Goal: Navigation & Orientation: Find specific page/section

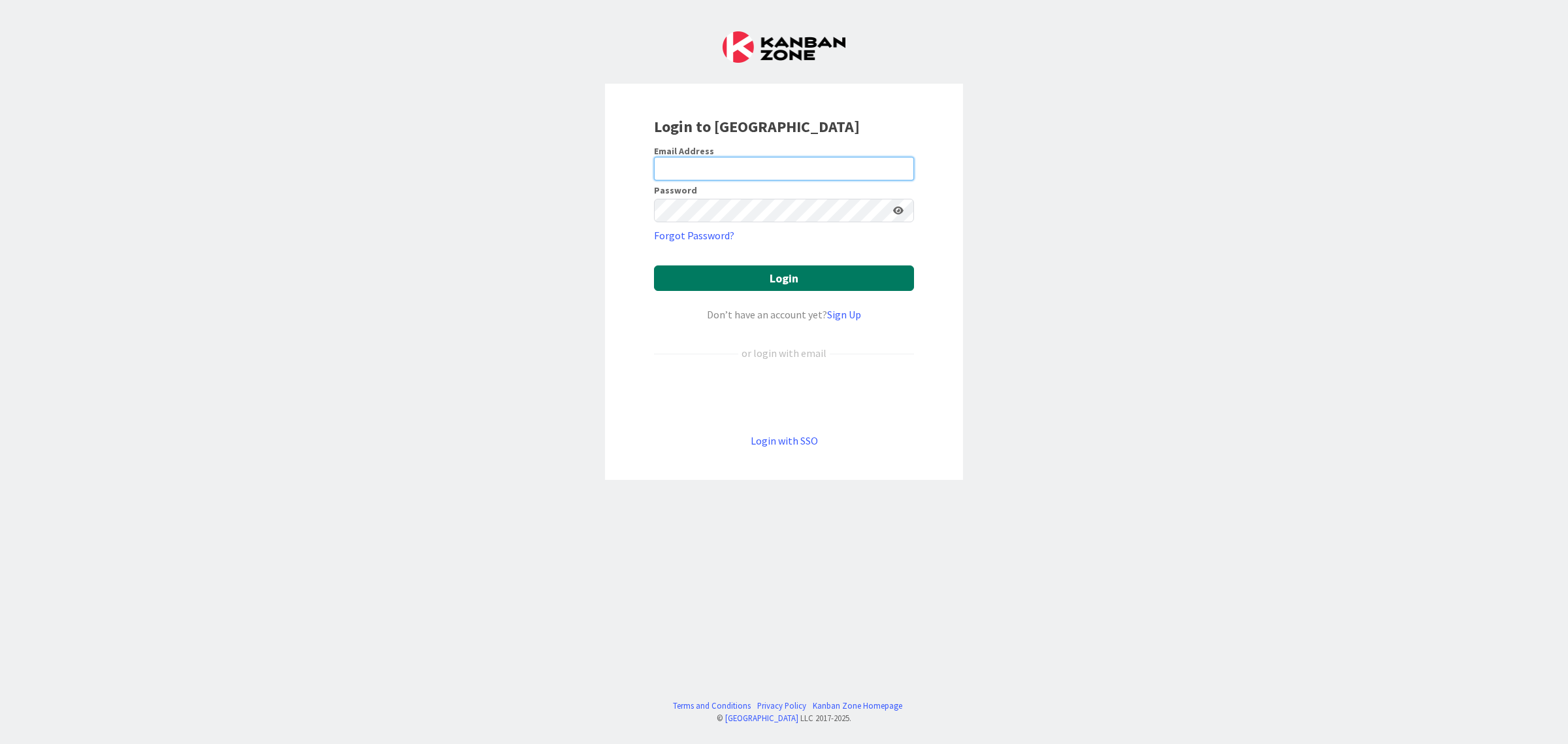
type input "[EMAIL_ADDRESS][DOMAIN_NAME]"
click at [802, 285] on button "Login" at bounding box center [783, 278] width 260 height 25
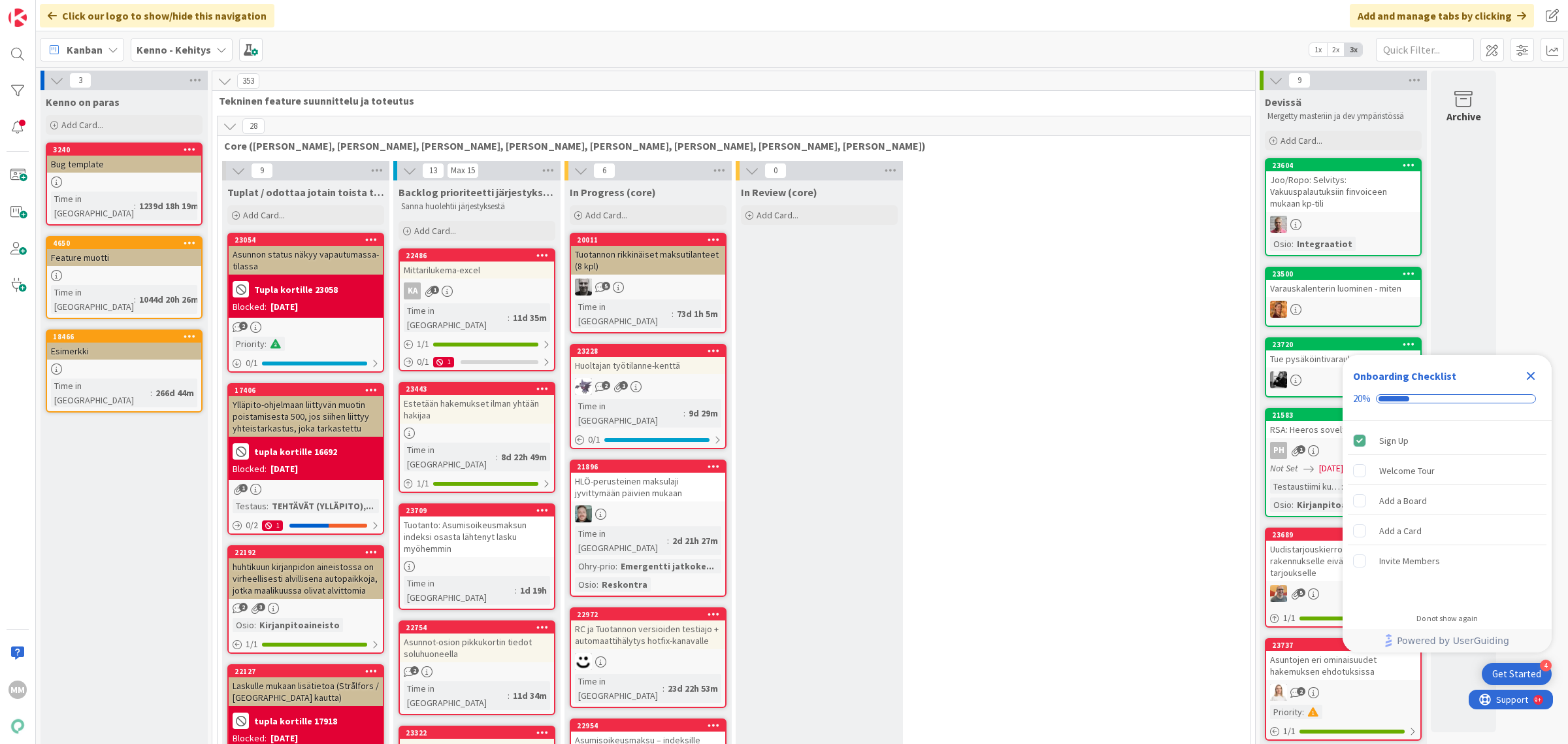
click at [207, 47] on b "Kenno - Kehitys" at bounding box center [173, 49] width 74 height 13
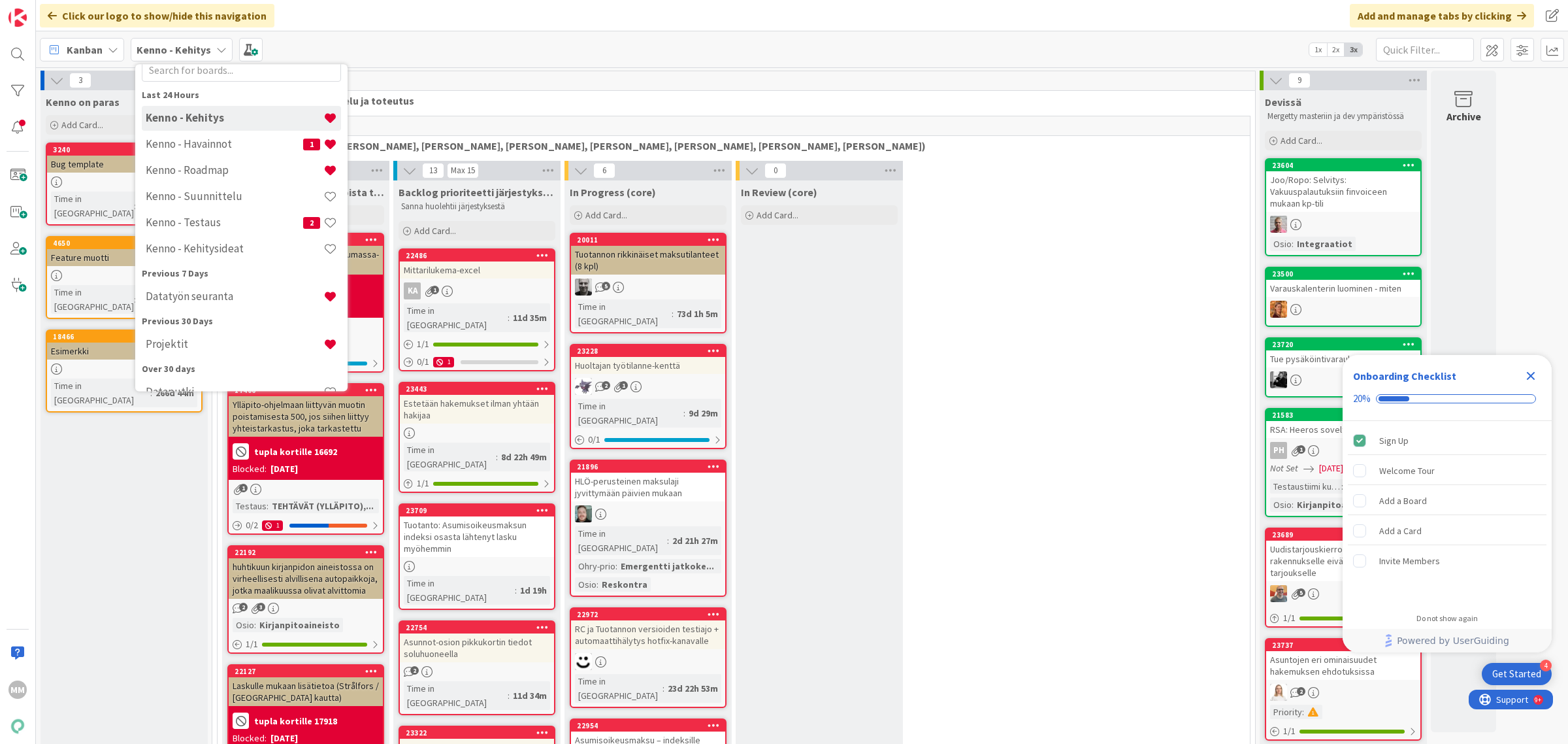
scroll to position [82, 0]
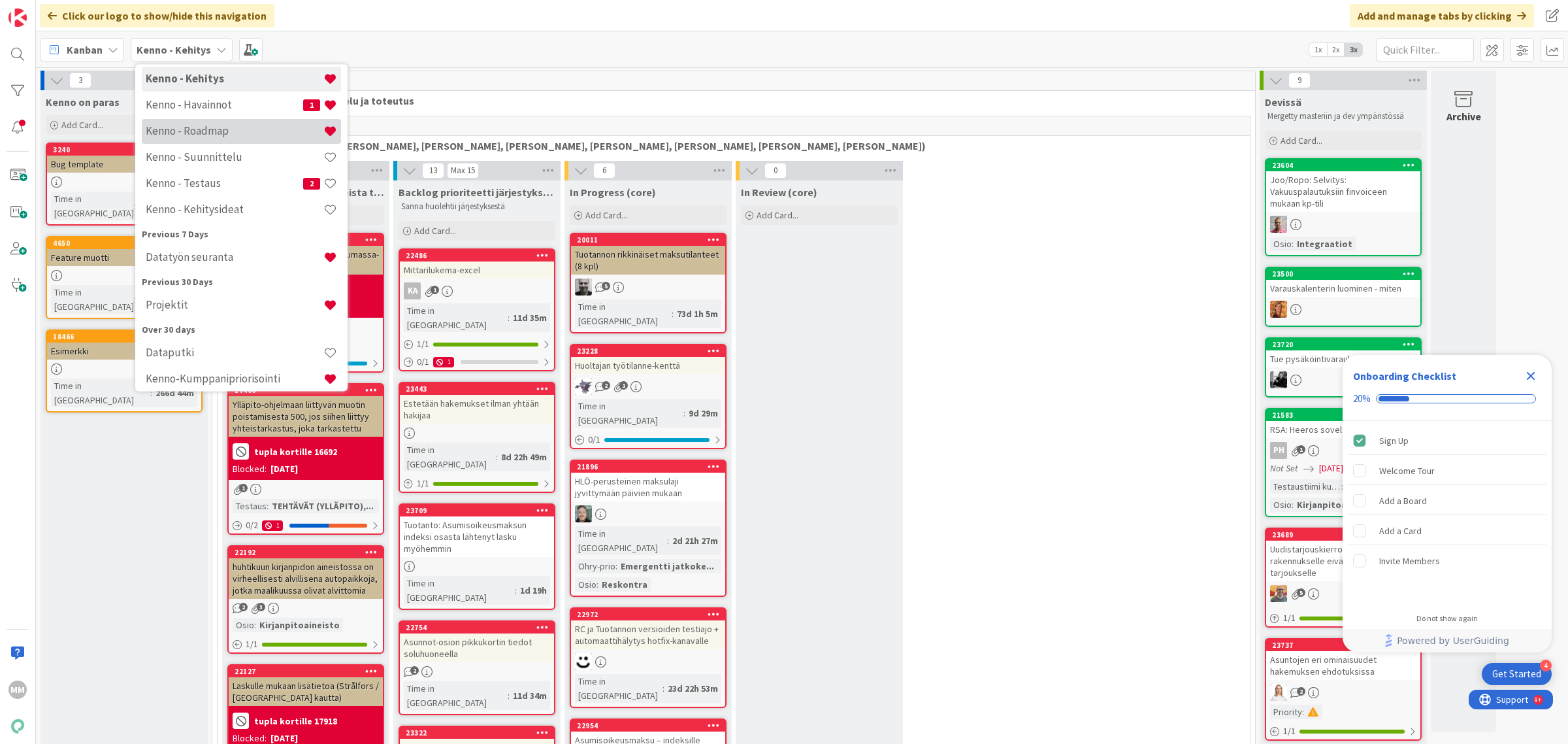
click at [247, 135] on h4 "Kenno - Roadmap" at bounding box center [234, 131] width 177 height 13
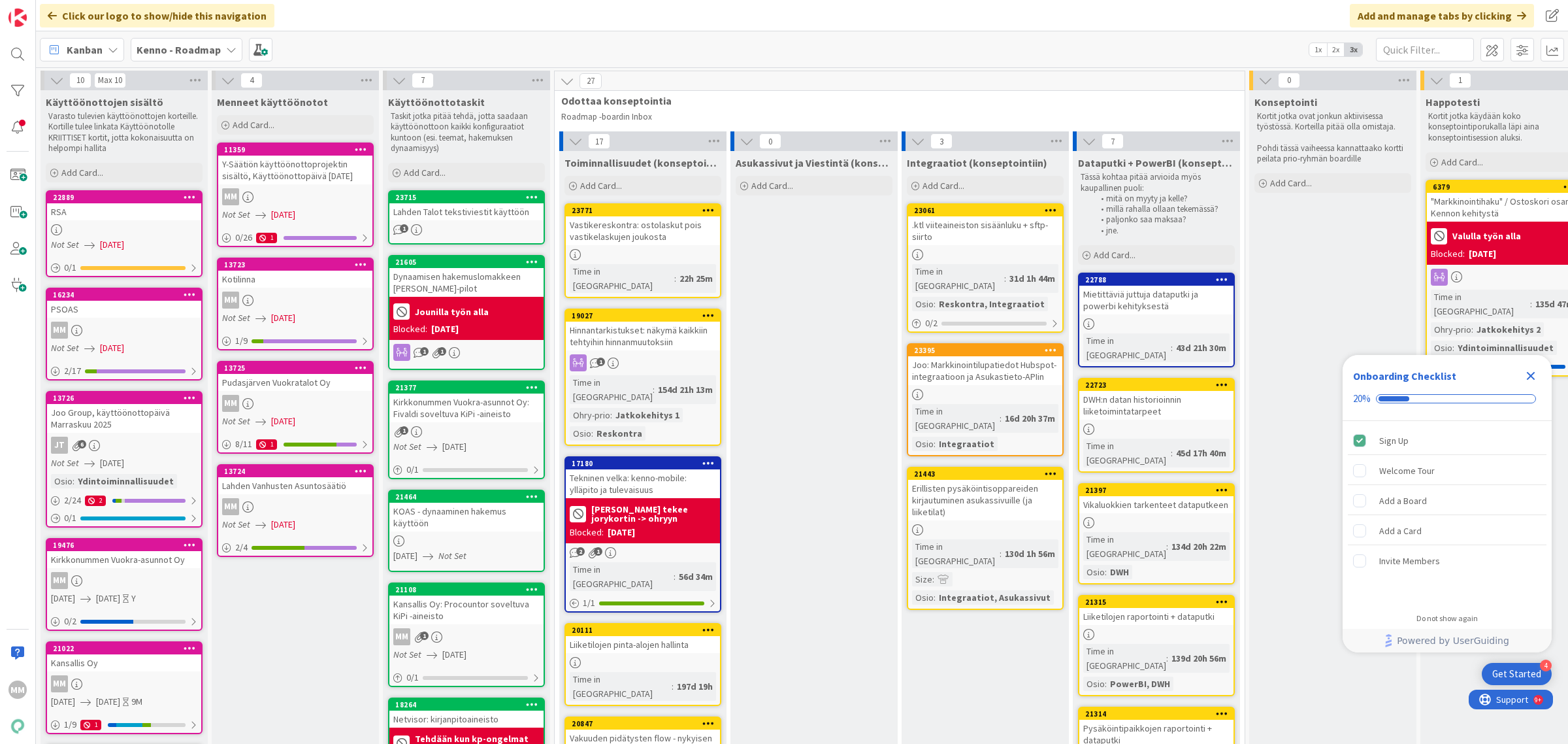
click at [206, 53] on b "Kenno - Roadmap" at bounding box center [178, 49] width 85 height 13
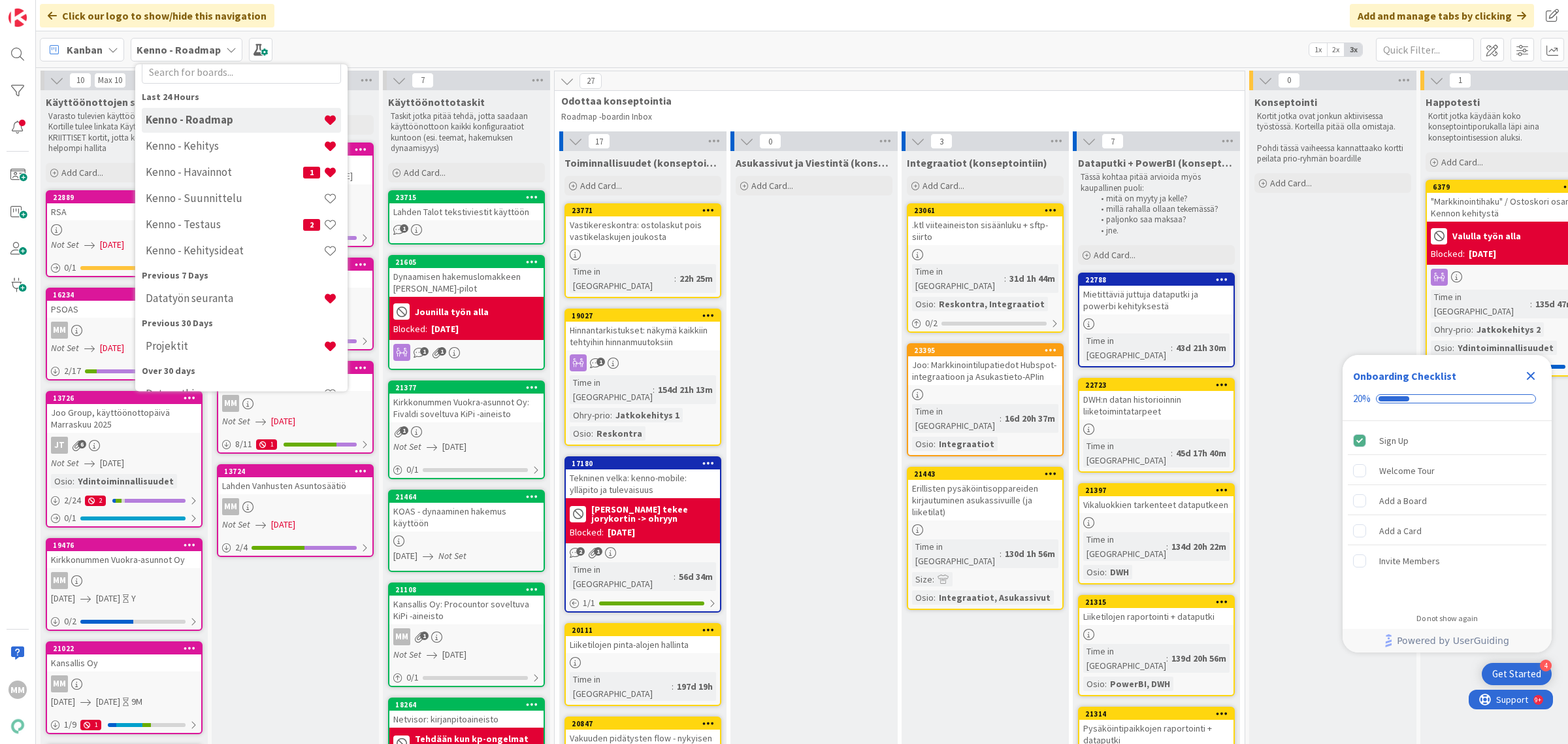
scroll to position [82, 0]
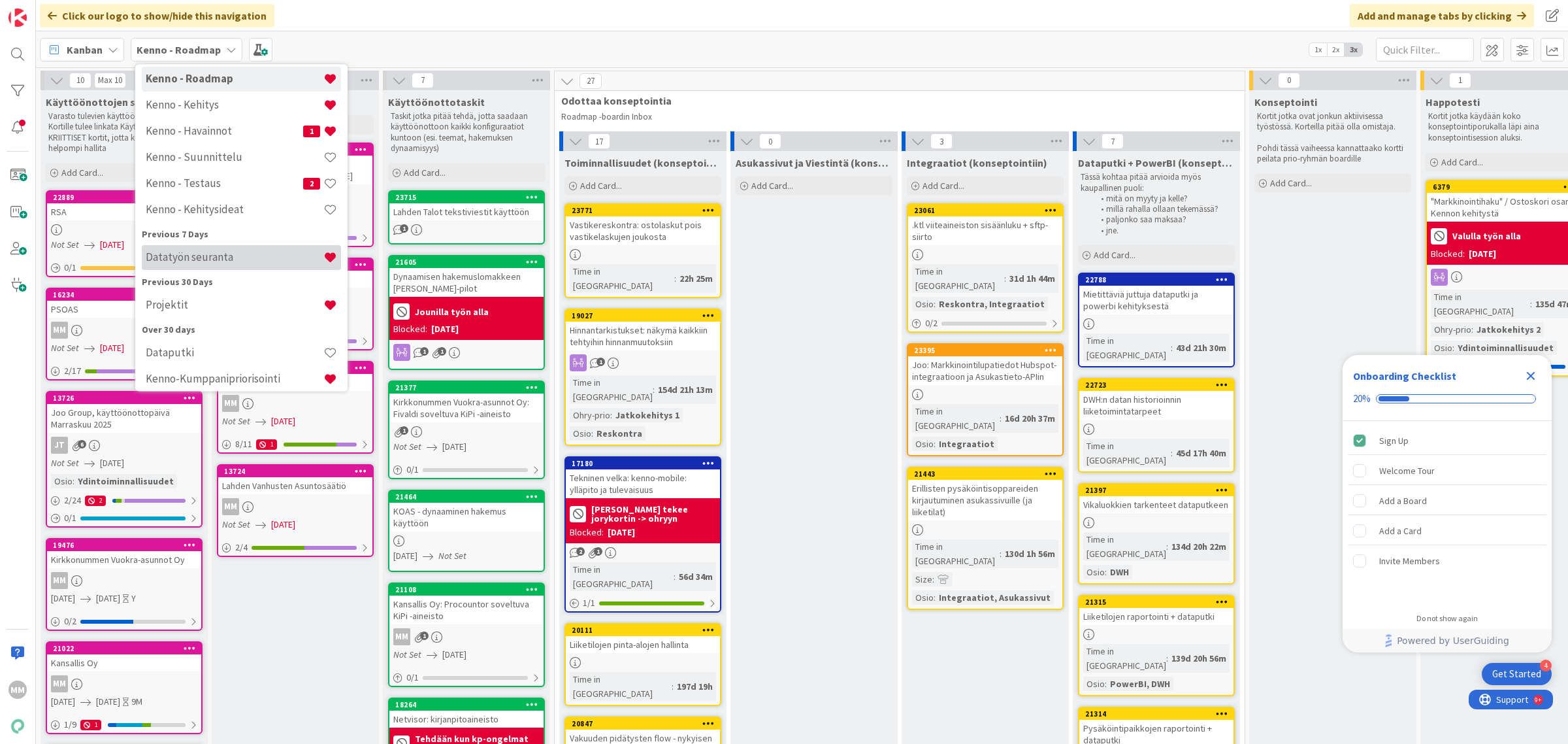
click at [250, 265] on div "Datatyön seuranta" at bounding box center [241, 257] width 199 height 25
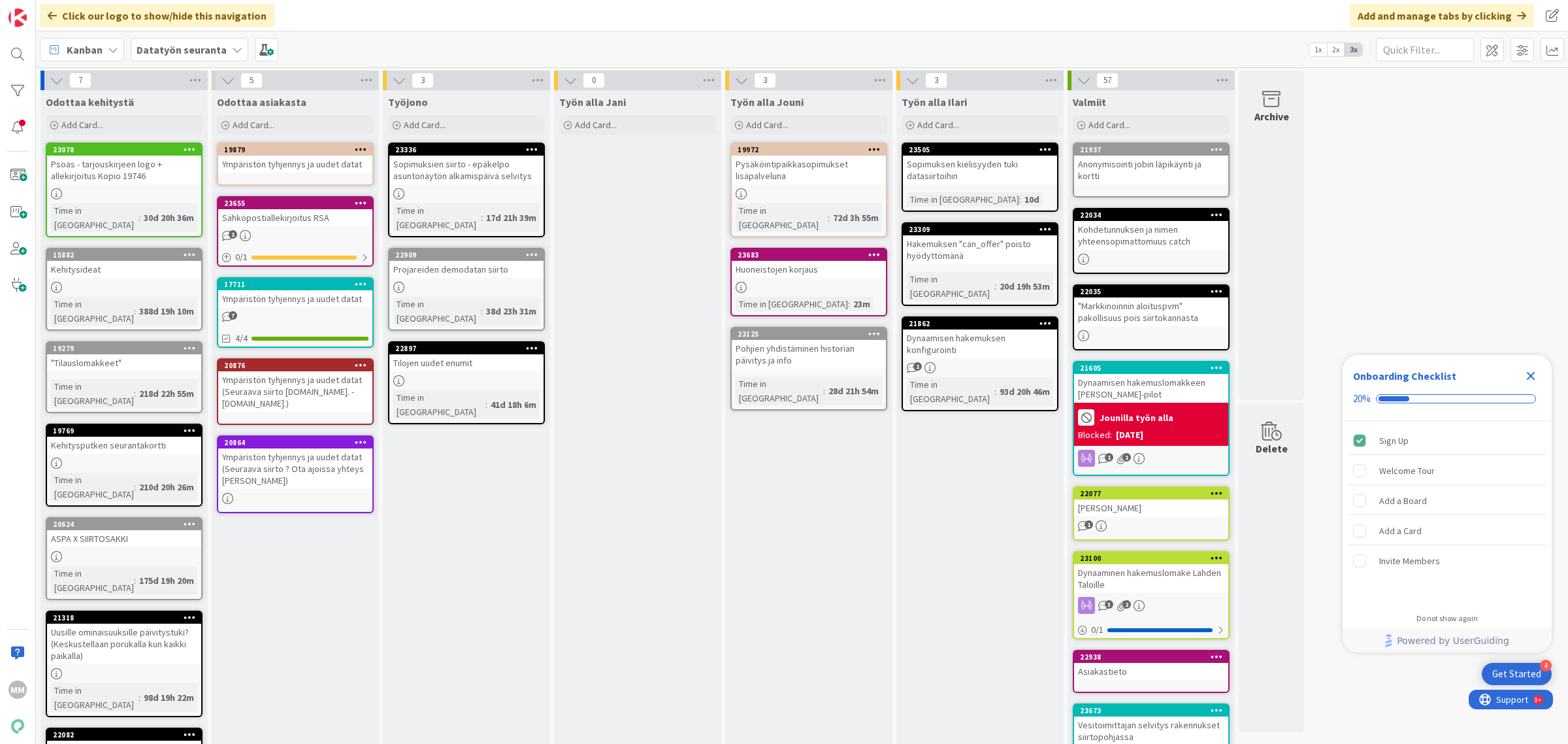
click at [218, 46] on b "Datatyön seuranta" at bounding box center [181, 49] width 90 height 13
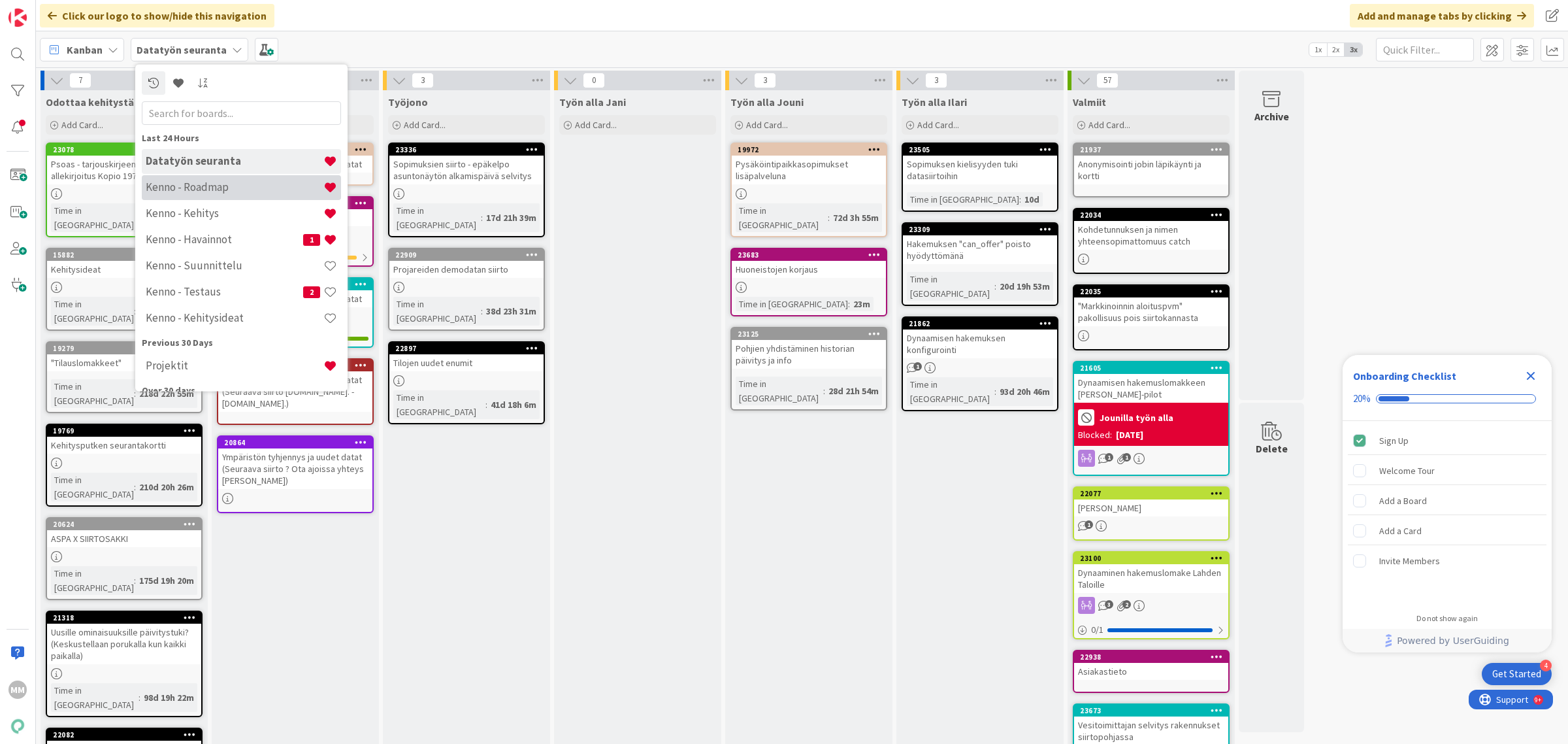
click at [219, 188] on h4 "Kenno - Roadmap" at bounding box center [234, 187] width 177 height 13
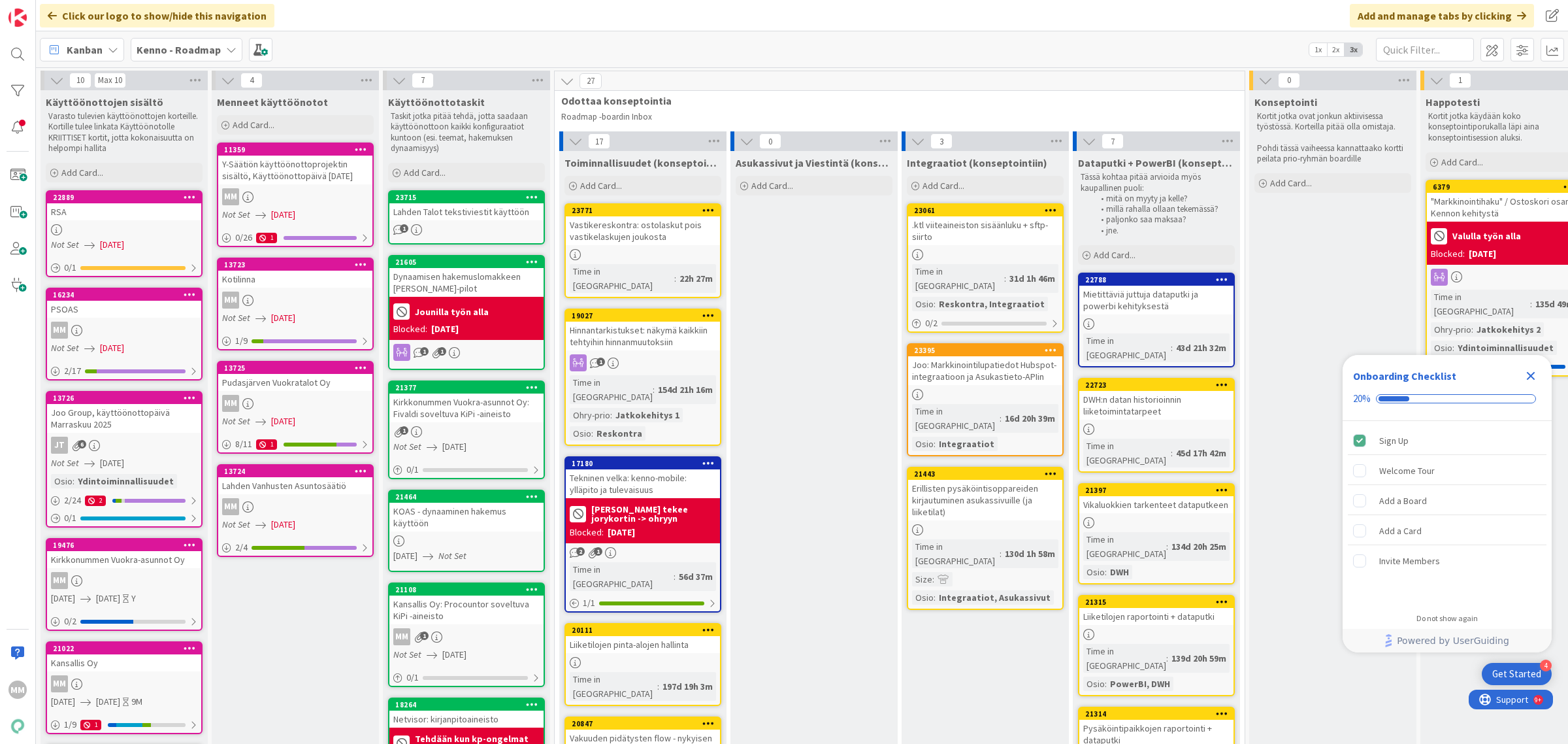
click at [437, 96] on span "Käyttöönottotaskit" at bounding box center [436, 101] width 97 height 13
copy span "Käyttöönottotaskit"
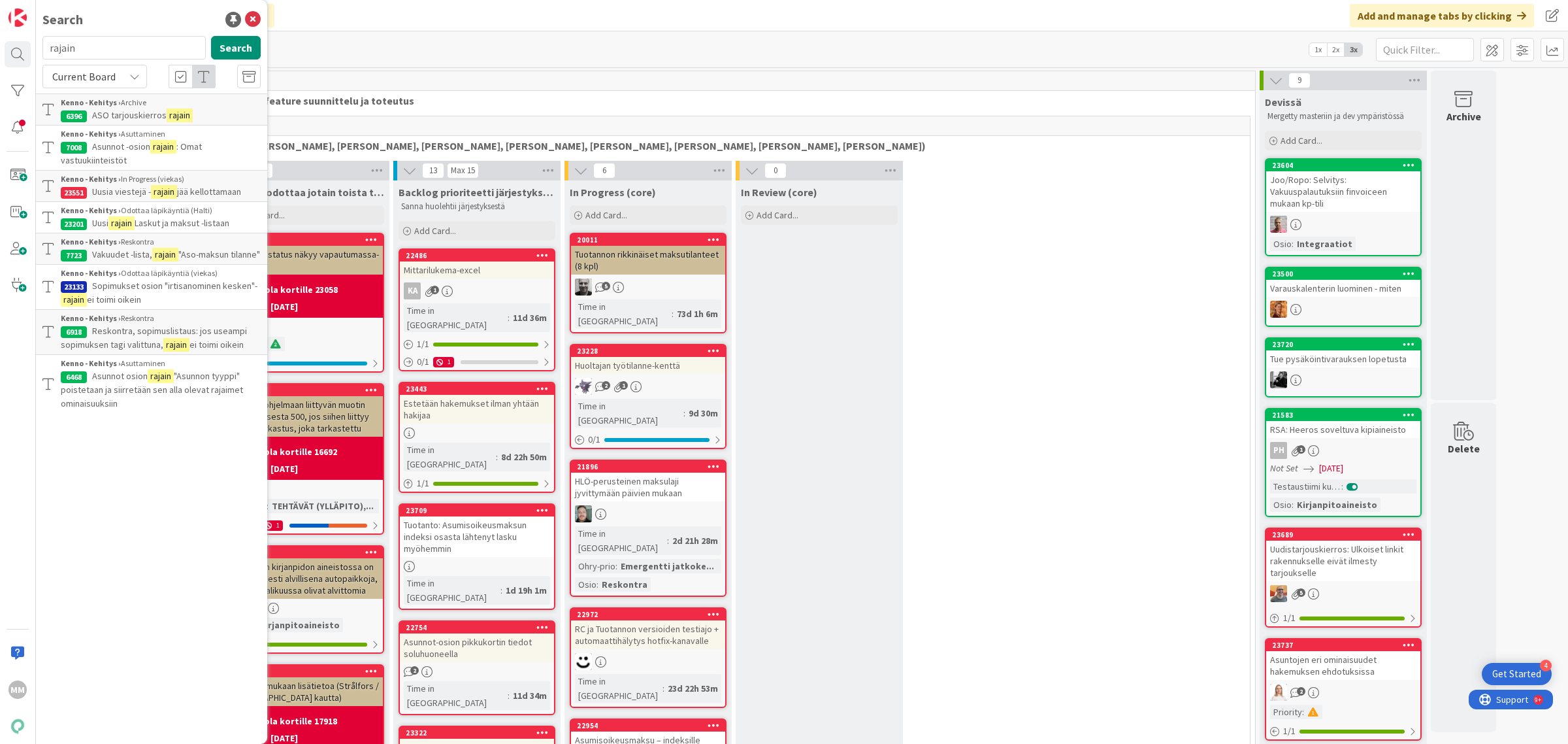
click at [449, 26] on div "Click our logo to show/hide this navigation Add and manage tabs by clicking" at bounding box center [802, 16] width 1532 height 31
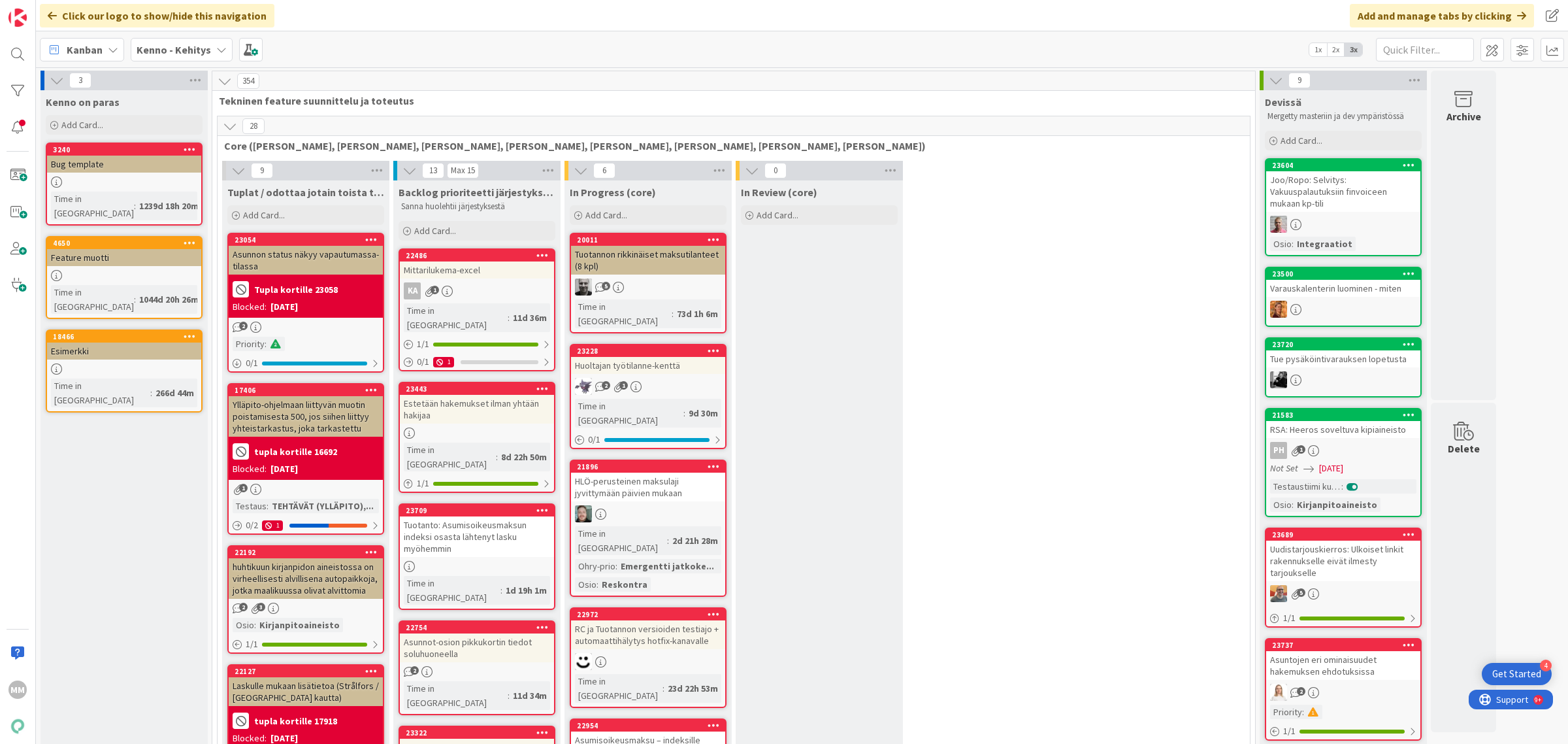
click at [204, 43] on b "Kenno - Kehitys" at bounding box center [173, 49] width 74 height 13
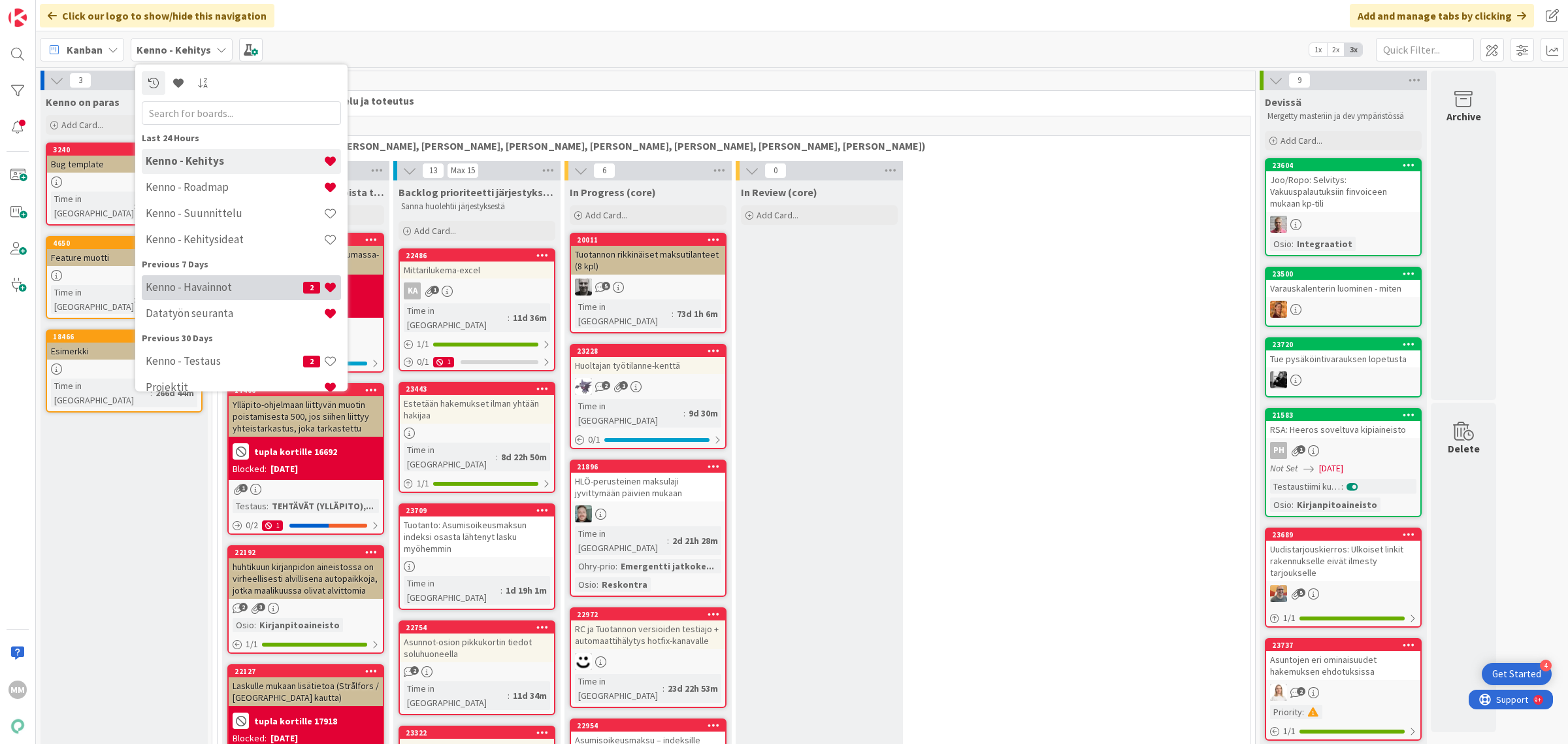
click at [219, 290] on h4 "Kenno - Havainnot" at bounding box center [225, 286] width 157 height 13
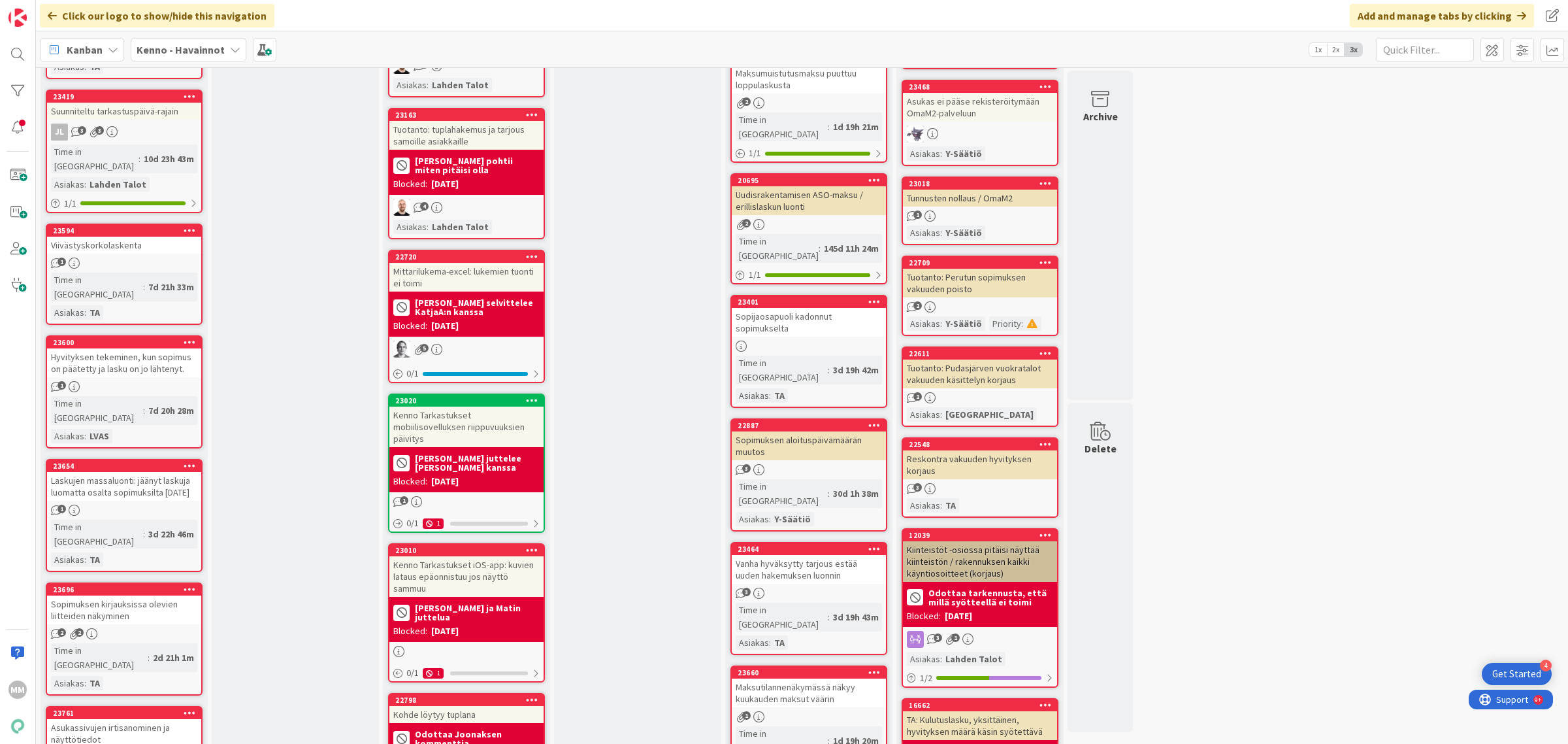
scroll to position [899, 0]
